Goal: Find specific page/section: Find specific page/section

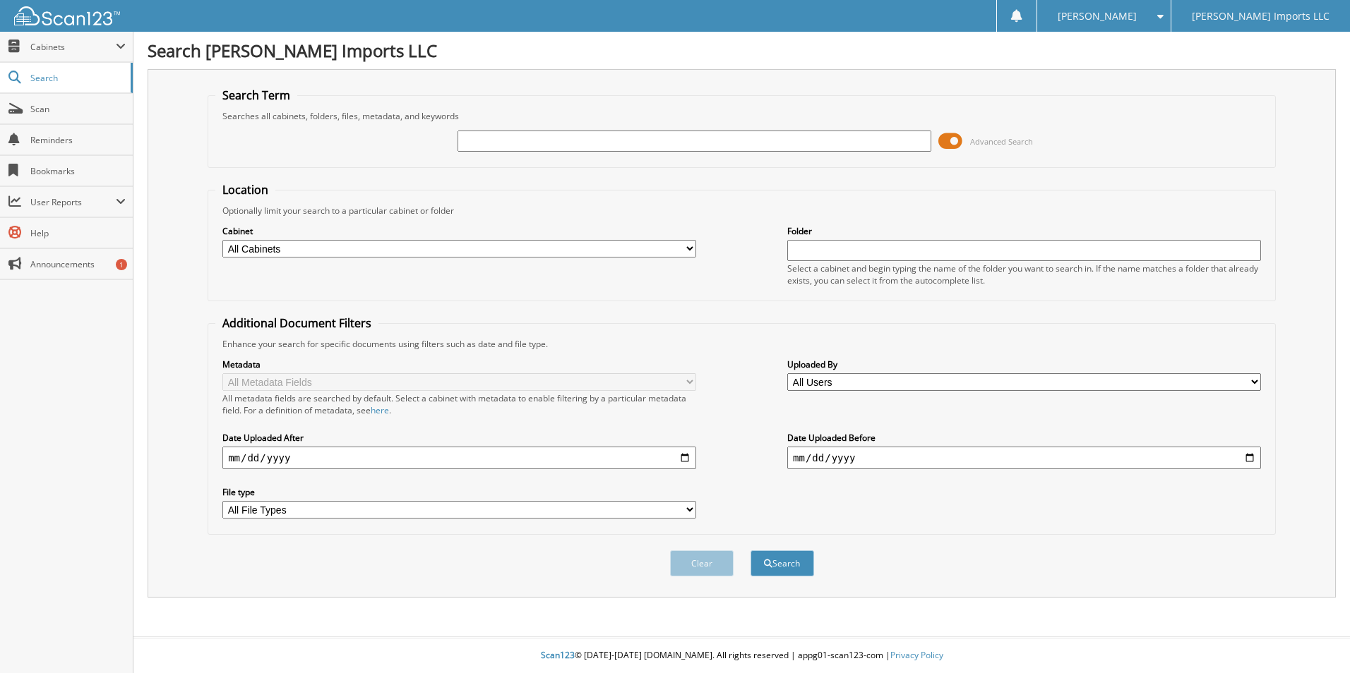
click at [676, 140] on input "text" at bounding box center [694, 141] width 474 height 21
click at [504, 140] on input "text" at bounding box center [694, 141] width 474 height 21
type input "[PERSON_NAME]"
click at [750, 551] on button "Search" at bounding box center [782, 564] width 64 height 26
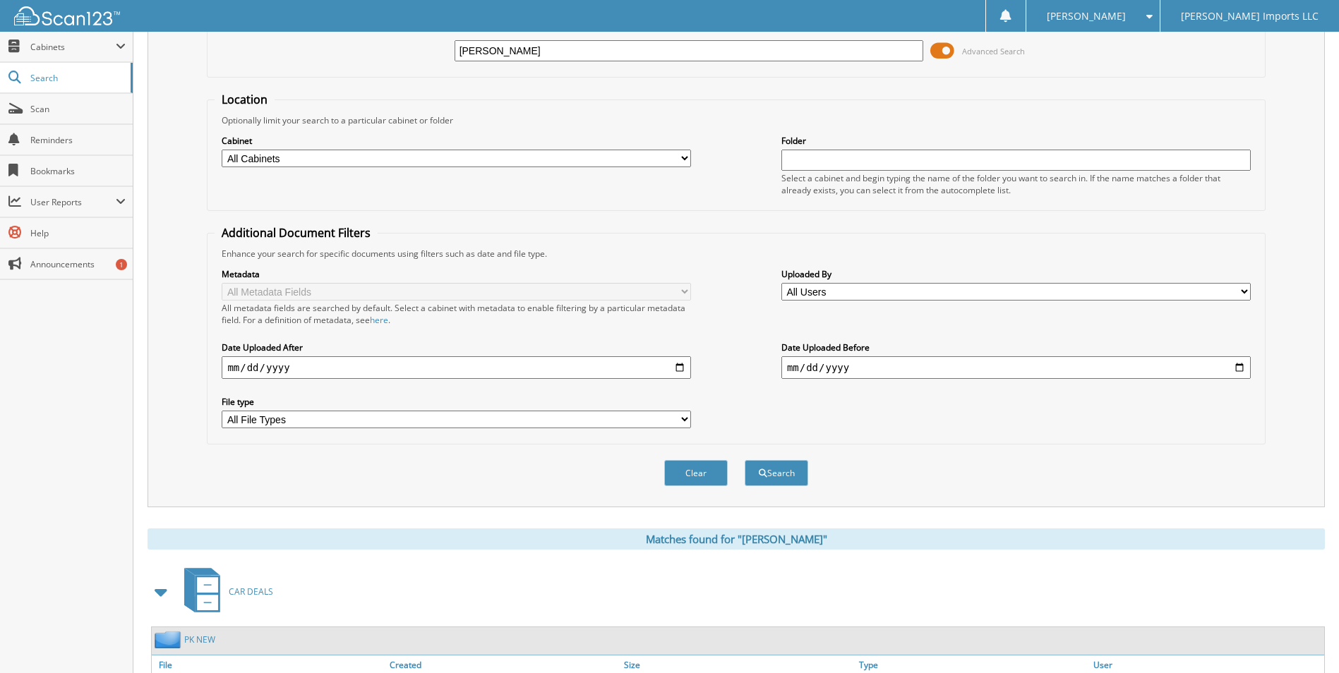
scroll to position [494, 0]
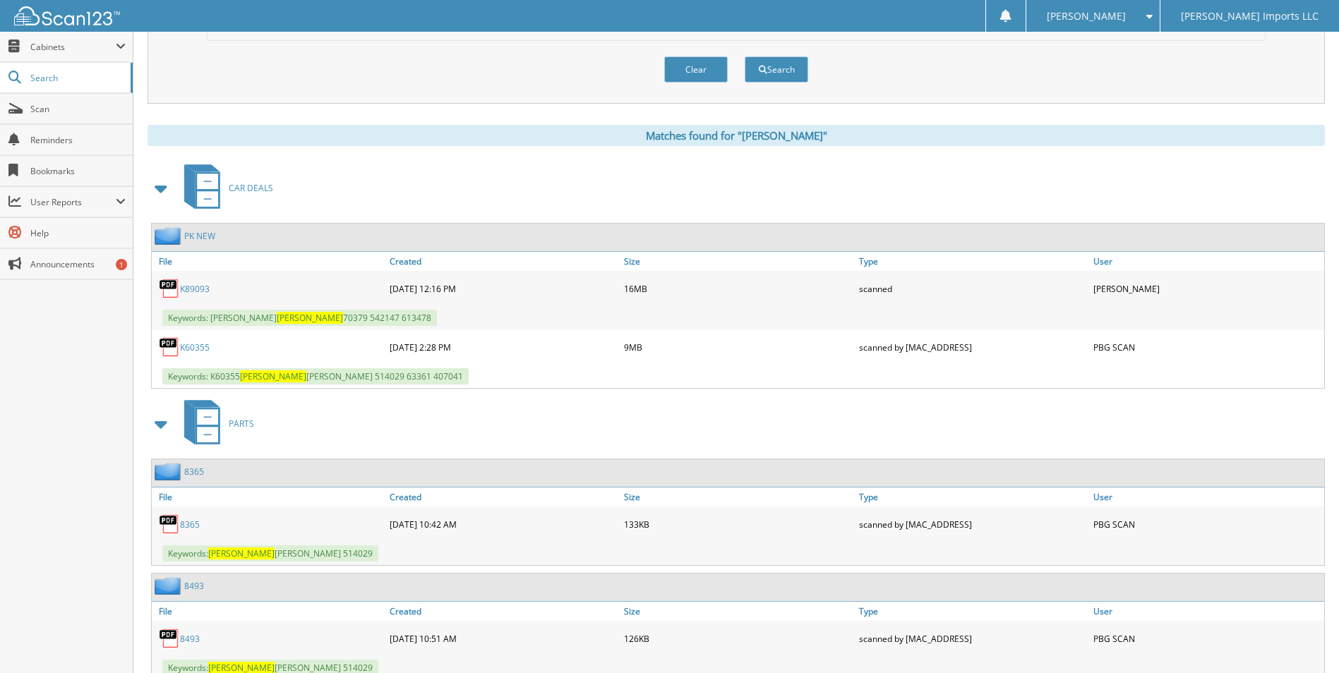
click at [191, 289] on link "K89093" at bounding box center [195, 289] width 30 height 12
